Goal: Entertainment & Leisure: Consume media (video, audio)

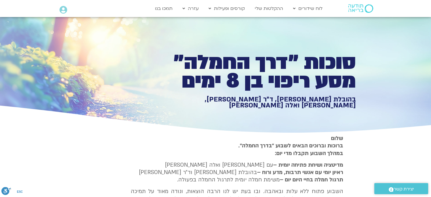
scroll to position [456, 0]
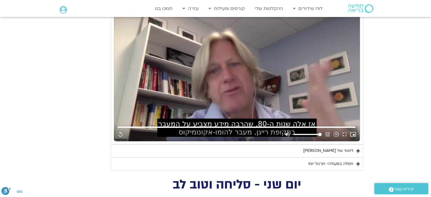
type input "851.4"
type input "1640.5"
type input "851.4"
type input "1640.5"
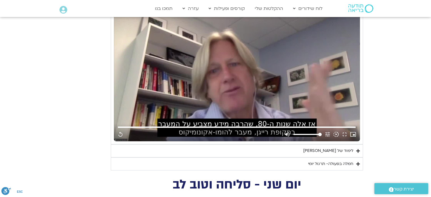
type input "851.4"
type input "1640.5"
type input "851.4"
type input "1640.5"
type input "851.4"
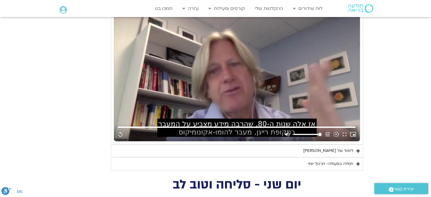
type input "1640.5"
type input "851.4"
type input "1640.5"
type input "851.4"
type input "1640.5"
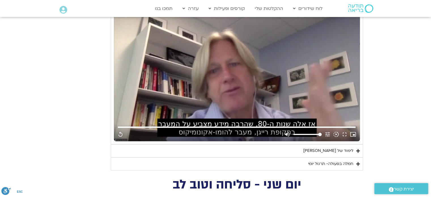
type input "851.4"
type input "1640.5"
type input "851.4"
type input "1640.5"
type input "851.4"
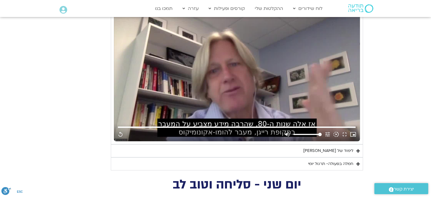
type input "1640.5"
type input "851.4"
type input "1640.5"
type input "851.4"
type input "1640.5"
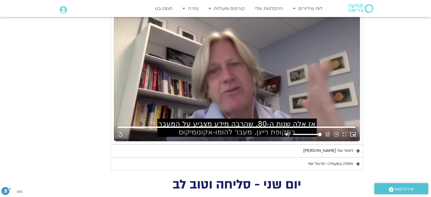
type input "851.4"
type input "1640.5"
type input "851.4"
type input "1640.5"
type input "851.4"
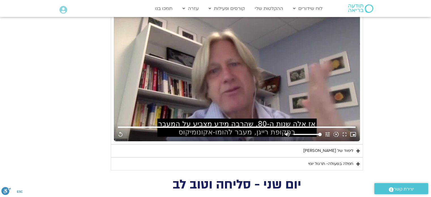
type input "1640.5"
type input "851.4"
type input "1640.5"
type input "851.4"
type input "1640.5"
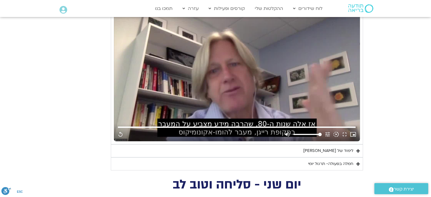
type input "851.4"
type input "1640.5"
type input "851.4"
type input "1640.5"
type input "851.4"
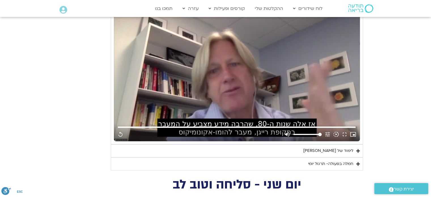
type input "1640.5"
type input "851.4"
type input "1640.5"
type input "851.4"
type input "1640.5"
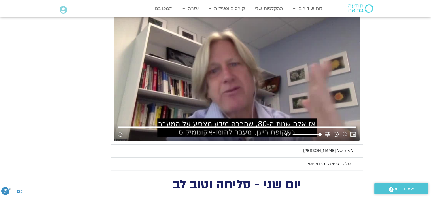
type input "851.4"
type input "1640.5"
type input "851.4"
type input "1640.5"
type input "851.4"
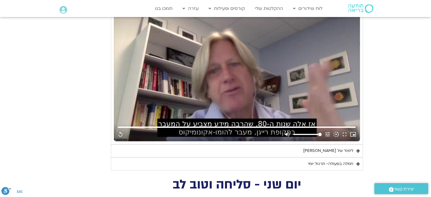
type input "1640.5"
type input "851.4"
type input "1640.5"
type input "851.4"
type input "1640.5"
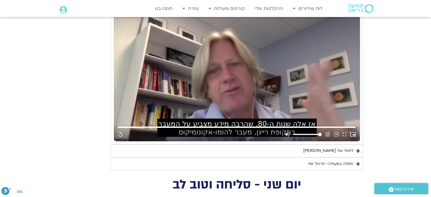
type input "851.4"
type input "1640.5"
type input "851.4"
type input "1640.5"
type input "851.4"
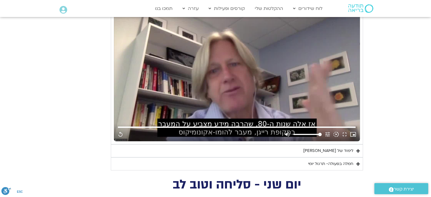
type input "1640.5"
type input "851.4"
type input "1640.5"
type input "851.4"
type input "1640.5"
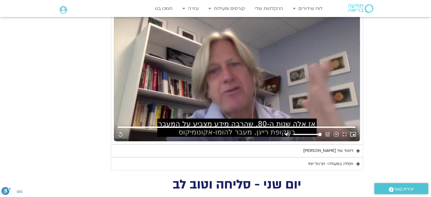
type input "851.4"
type input "1640.5"
type input "851.4"
type input "1640.5"
type input "851.4"
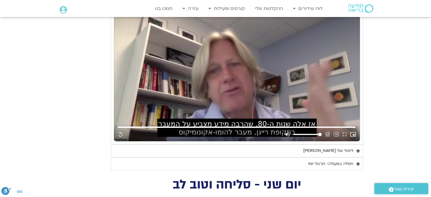
type input "1640.5"
type input "851.4"
type input "1640.5"
type input "851.4"
type input "1640.5"
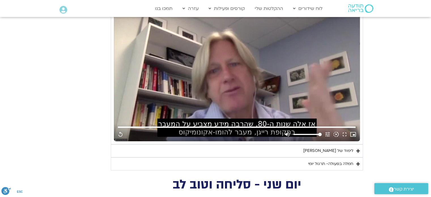
type input "851.4"
type input "1640.5"
type input "851.4"
type input "1640.5"
type input "851.4"
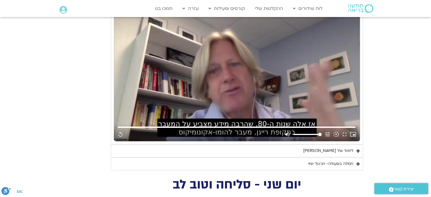
type input "1640.5"
type input "851.4"
type input "1640.5"
type input "851.4"
type input "1640.5"
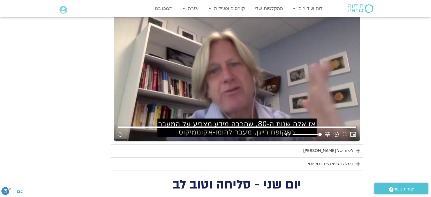
type input "851.4"
type input "1640.5"
type input "851.4"
type input "1640.5"
type input "851.4"
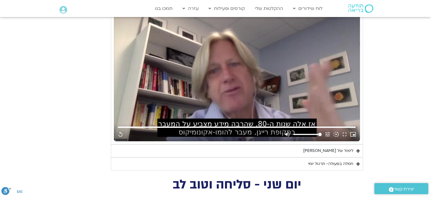
type input "1640.5"
type input "851.4"
type input "1640.5"
type input "851.4"
type input "1640.5"
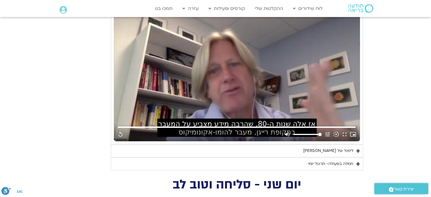
type input "851.4"
type input "1640.5"
type input "851.4"
type input "1640.5"
type input "851.4"
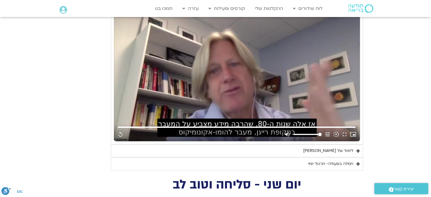
type input "1640.5"
type input "851.4"
type input "1640.5"
type input "851.4"
type input "1640.5"
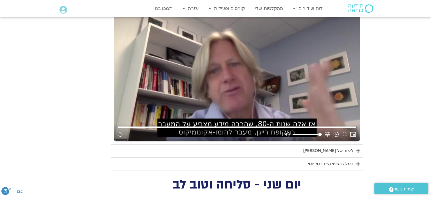
type input "851.4"
type input "1640.5"
type input "851.4"
type input "1640.5"
type input "851.4"
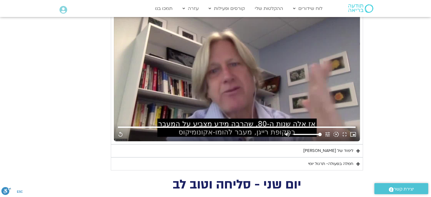
type input "1640.5"
type input "851.4"
type input "1640.5"
type input "851.4"
type input "1640.5"
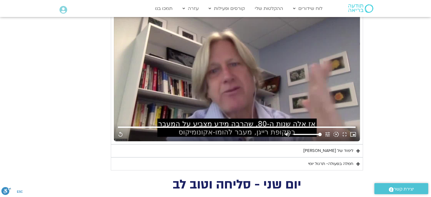
type input "851.4"
type input "1640.5"
type input "851.4"
type input "1640.5"
type input "851.4"
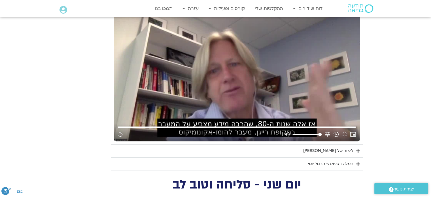
type input "1640.5"
type input "851.4"
type input "1640.5"
type input "851.4"
type input "1640.5"
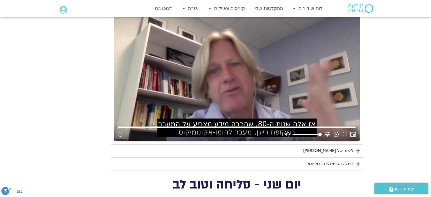
type input "851.4"
type input "1640.5"
type input "851.4"
type input "1640.5"
type input "851.4"
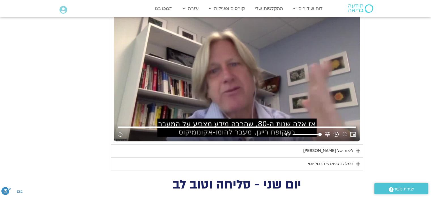
type input "1640.5"
